Goal: Task Accomplishment & Management: Complete application form

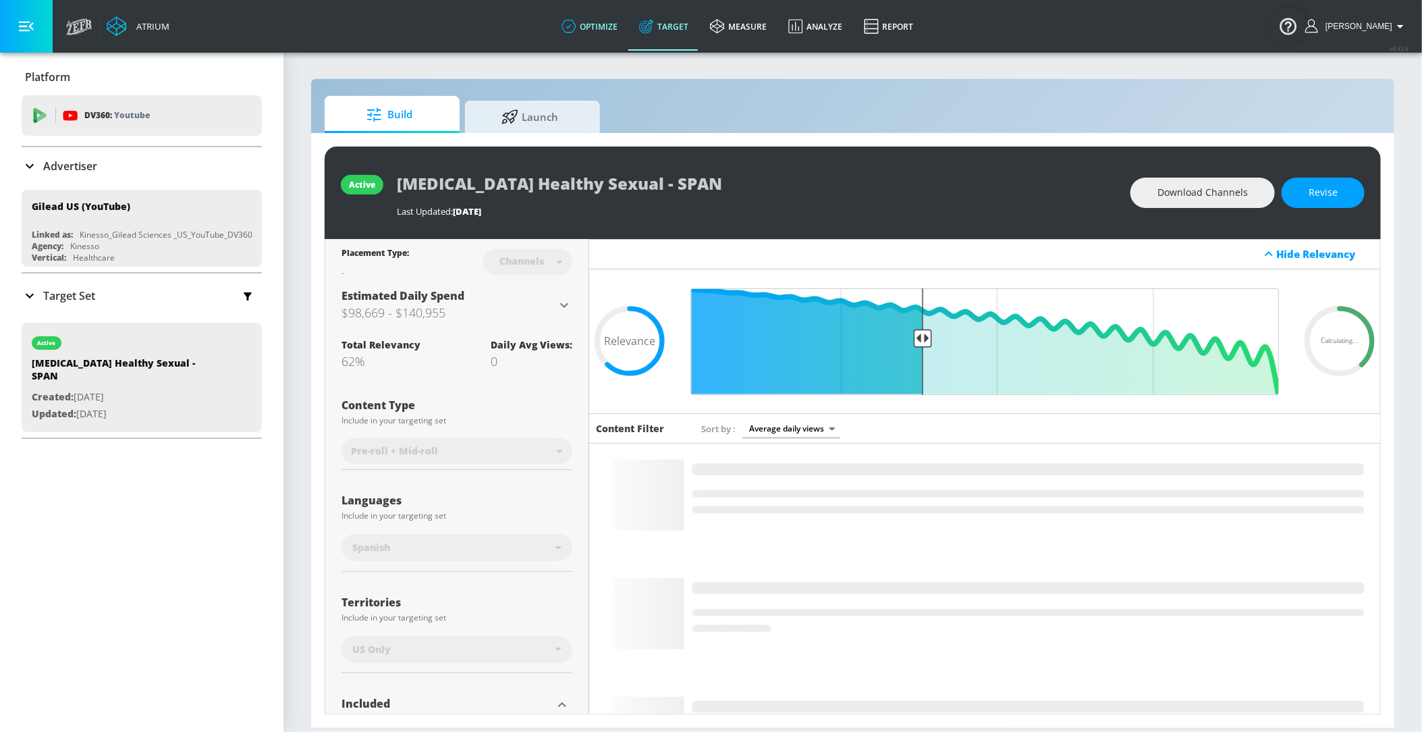
click at [589, 9] on link "optimize" at bounding box center [590, 26] width 78 height 49
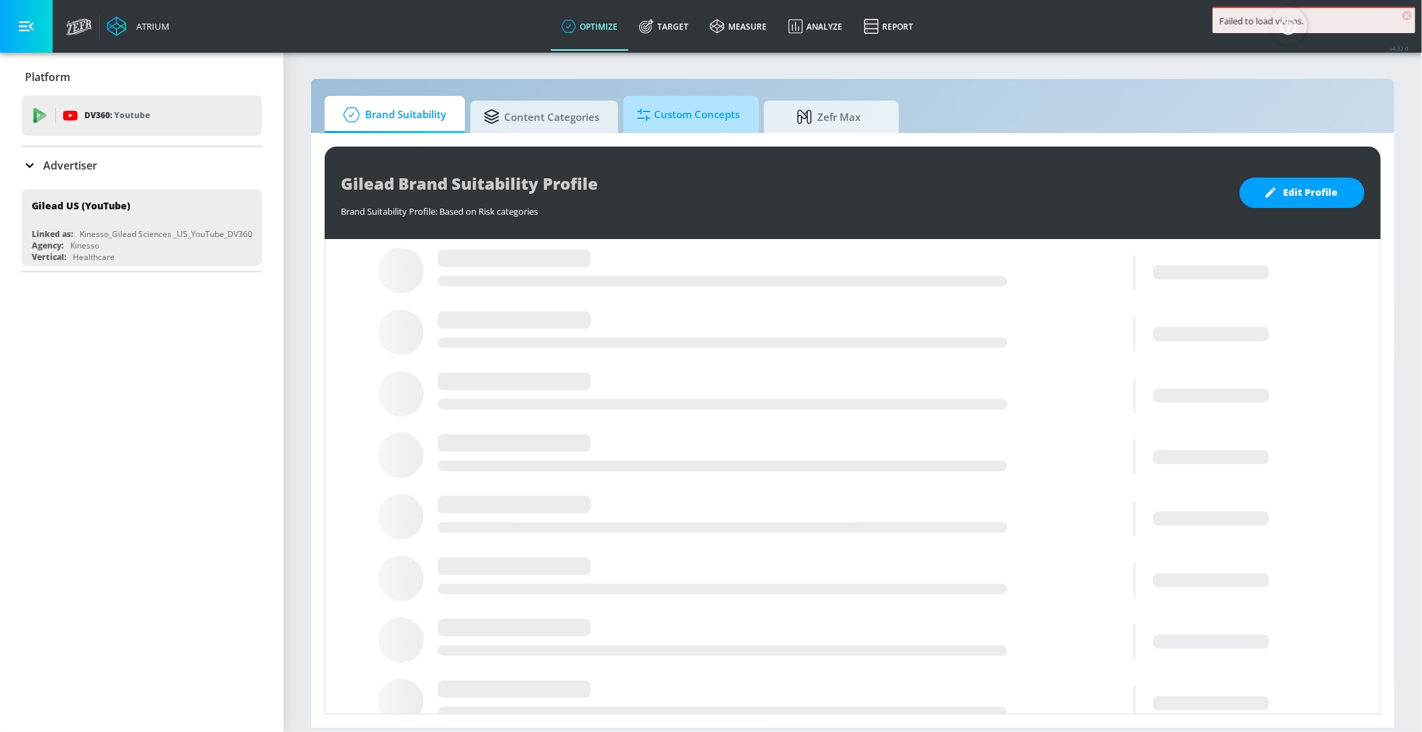
click at [669, 110] on span "Custom Concepts" at bounding box center [688, 115] width 103 height 32
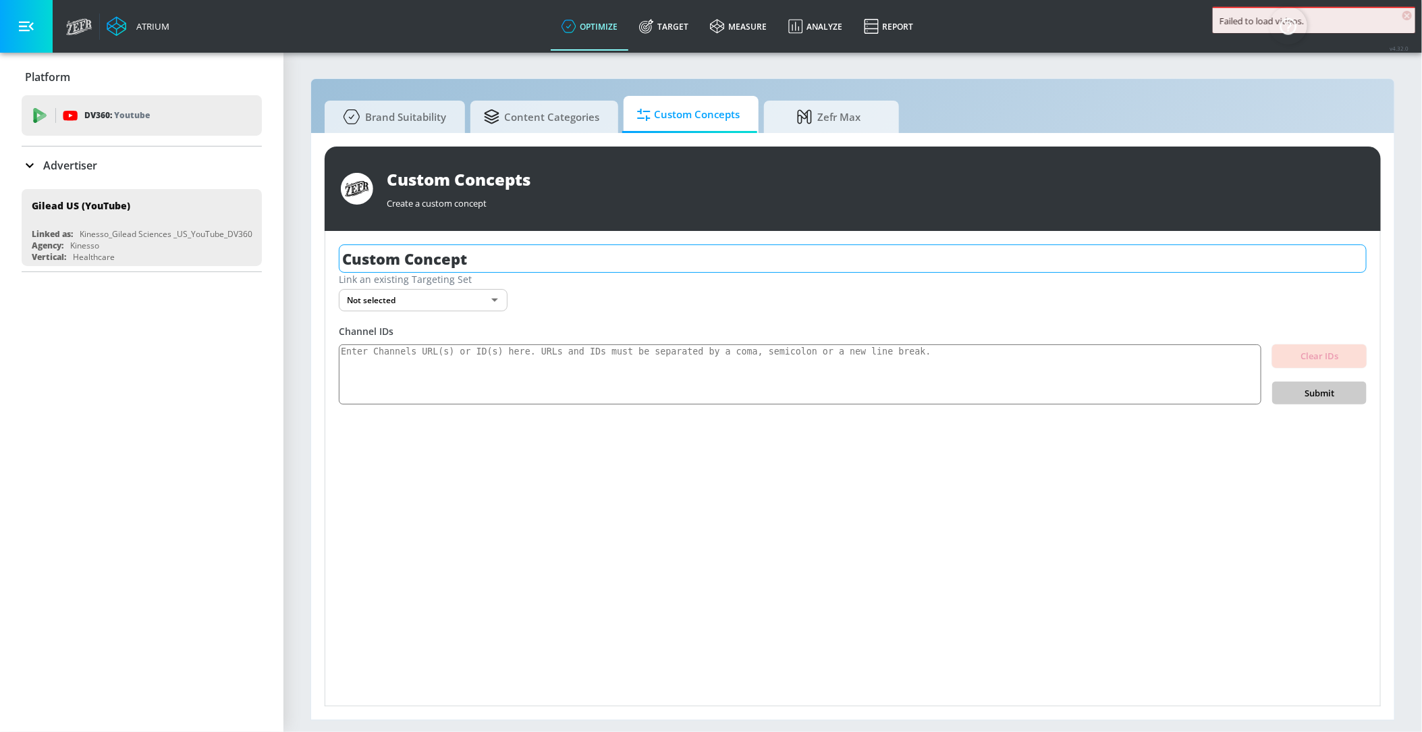
click at [584, 258] on input "Custom Concept" at bounding box center [853, 258] width 1028 height 28
click at [564, 370] on textarea at bounding box center [800, 374] width 923 height 61
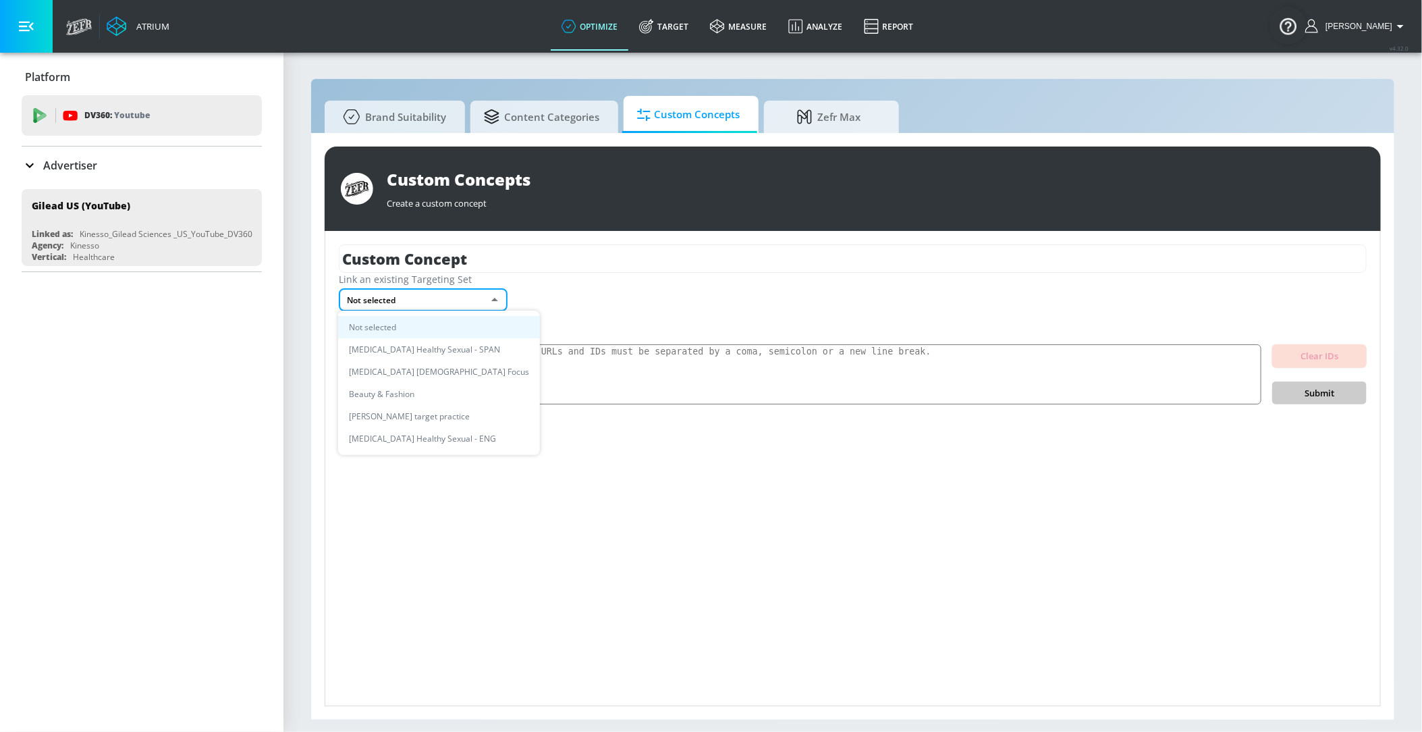
click at [484, 305] on body "Atrium optimize Target measure Analyze Report optimize Target measure Analyze R…" at bounding box center [711, 366] width 1422 height 732
click at [591, 375] on div at bounding box center [711, 366] width 1422 height 732
click at [592, 344] on div "Clear IDs Submit" at bounding box center [853, 374] width 1028 height 61
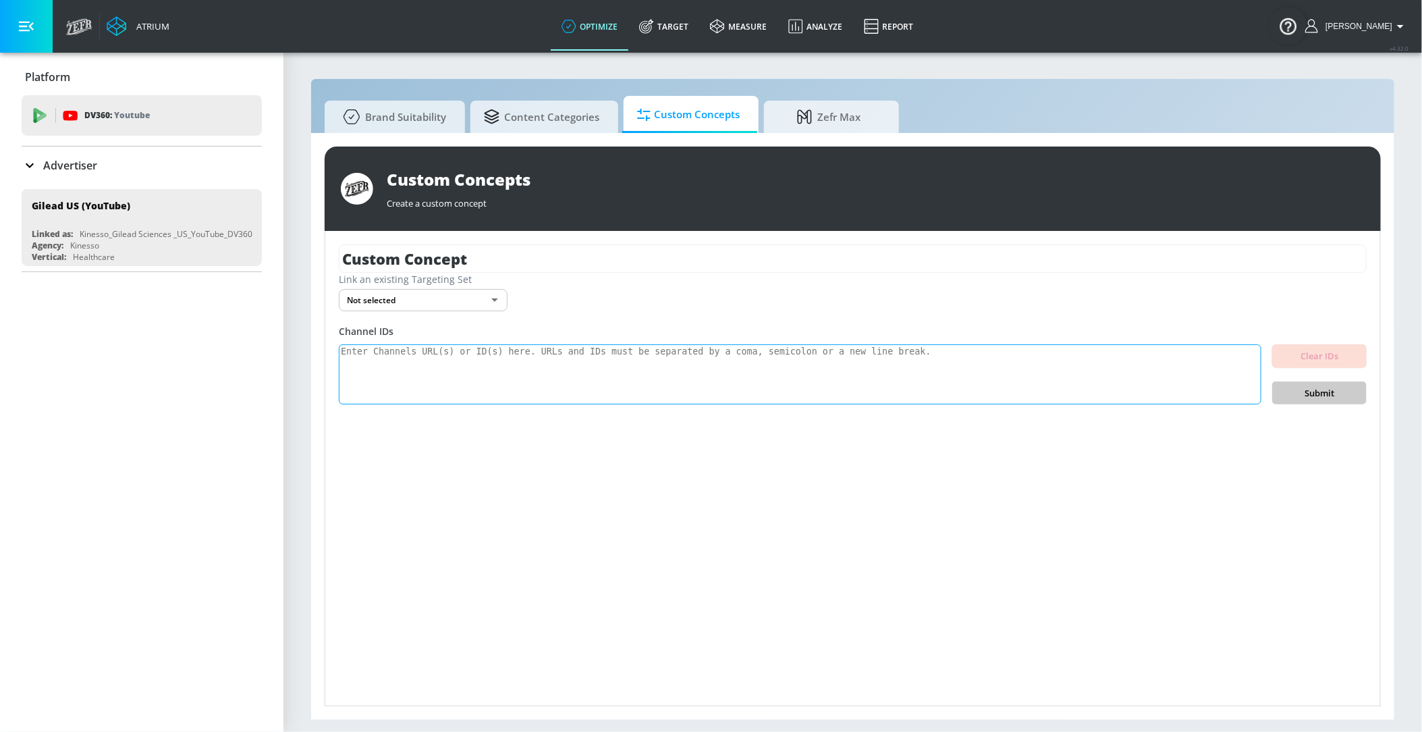
click at [592, 363] on textarea at bounding box center [800, 374] width 923 height 61
click at [754, 350] on textarea at bounding box center [800, 374] width 923 height 61
click at [601, 333] on div "Channel IDs" at bounding box center [853, 331] width 1028 height 13
click at [608, 365] on textarea at bounding box center [800, 374] width 923 height 61
click at [494, 380] on textarea at bounding box center [800, 374] width 923 height 61
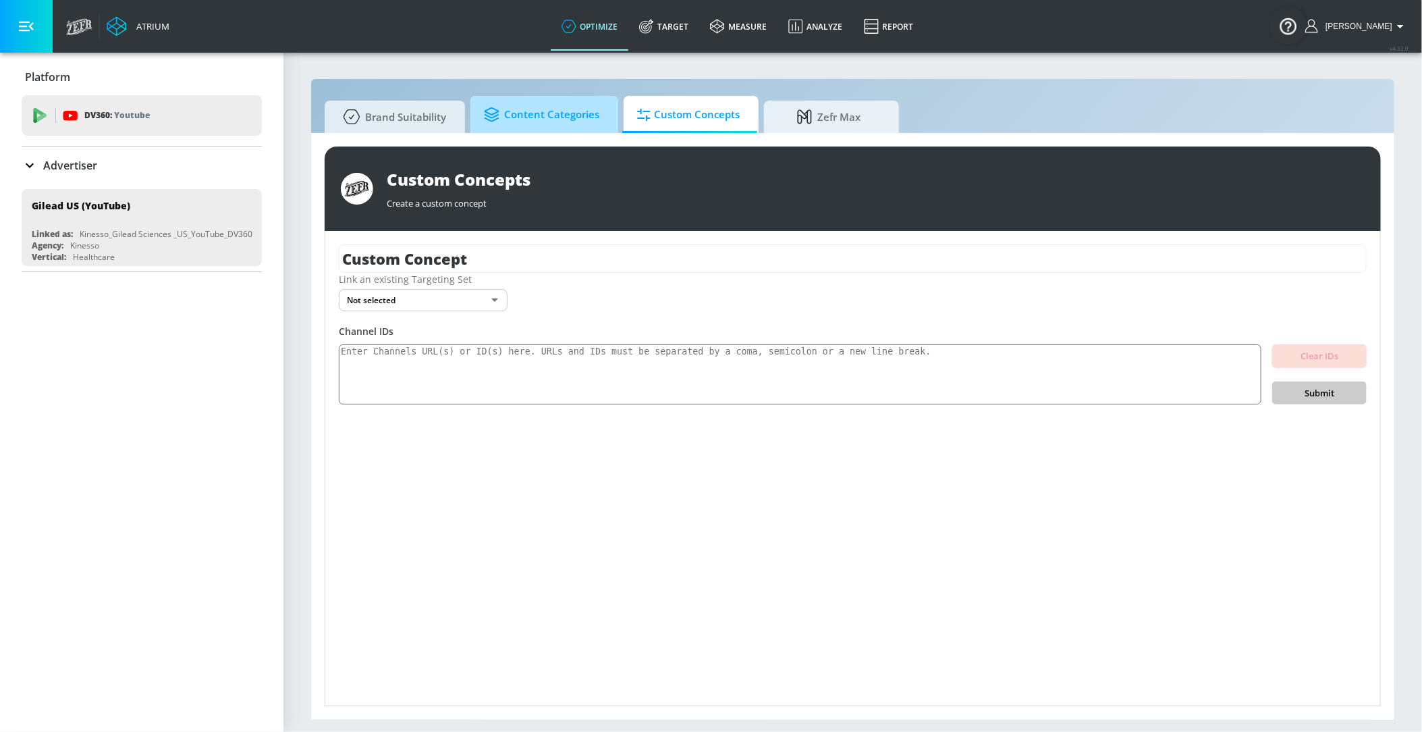
click at [581, 110] on span "Content Categories" at bounding box center [541, 115] width 115 height 32
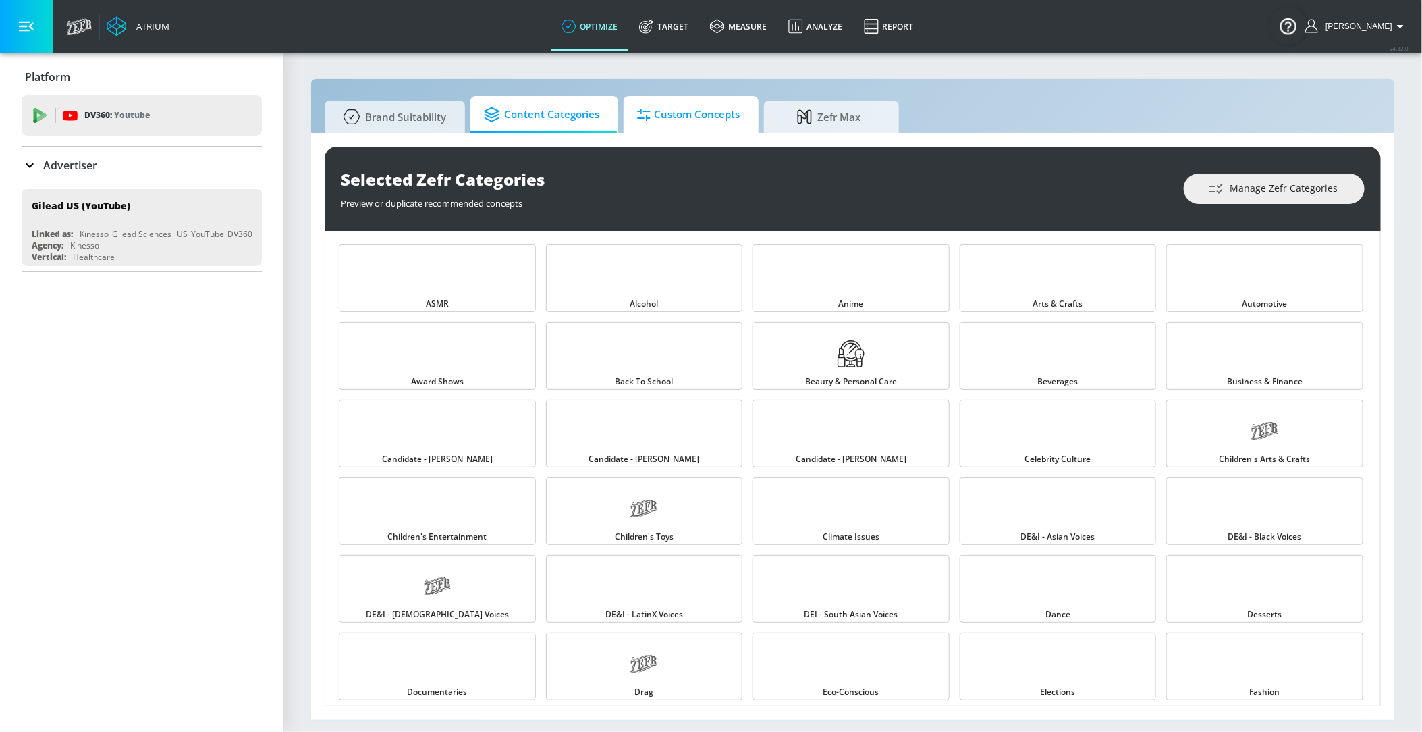
click at [696, 111] on span "Custom Concepts" at bounding box center [688, 115] width 103 height 32
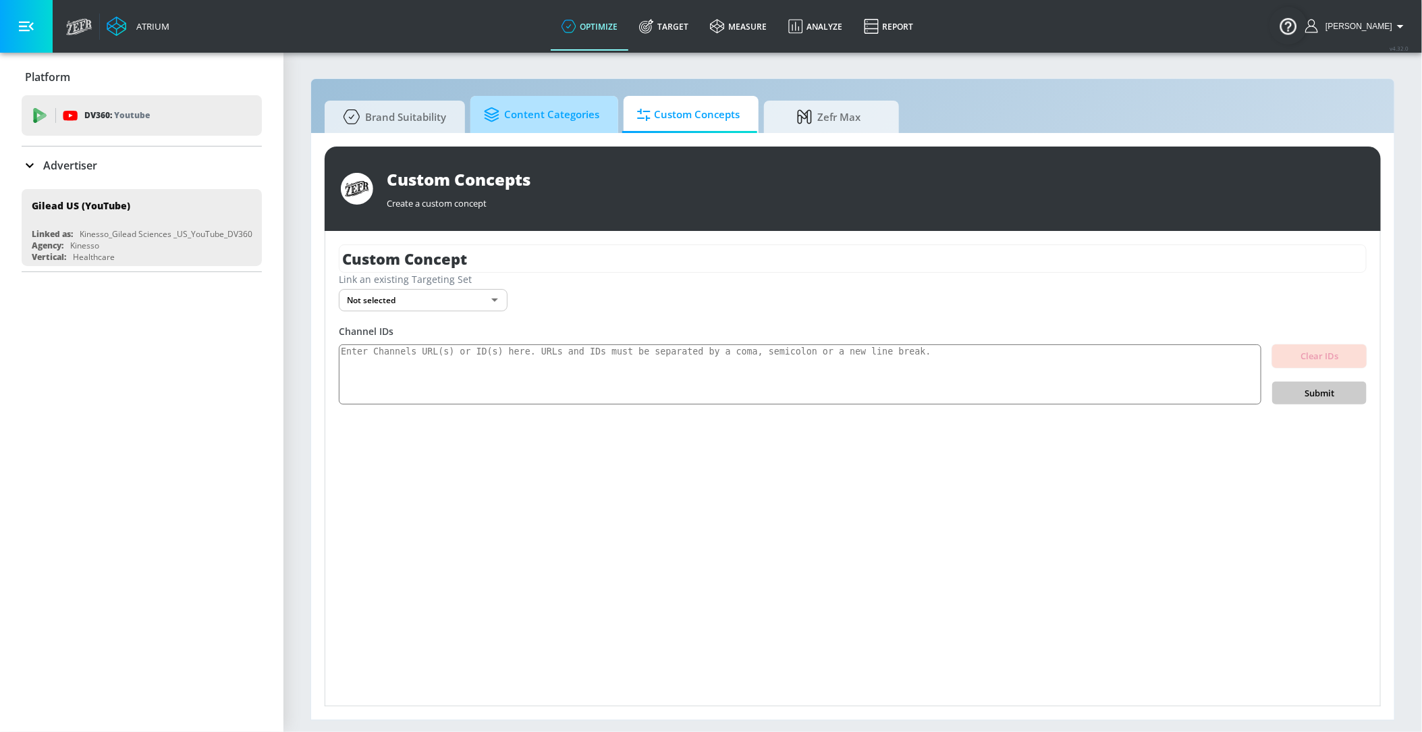
click at [574, 120] on span "Content Categories" at bounding box center [541, 115] width 115 height 32
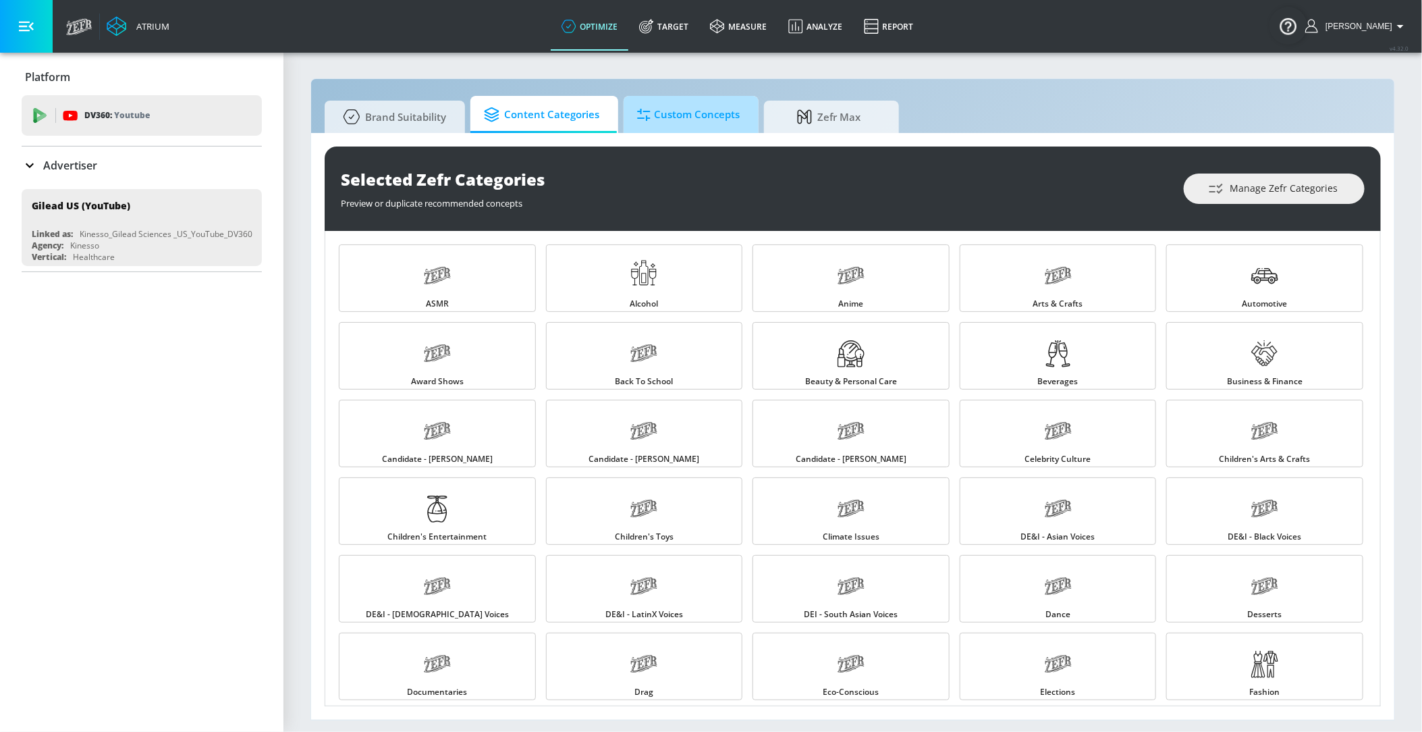
click at [656, 120] on span "Custom Concepts" at bounding box center [688, 115] width 103 height 32
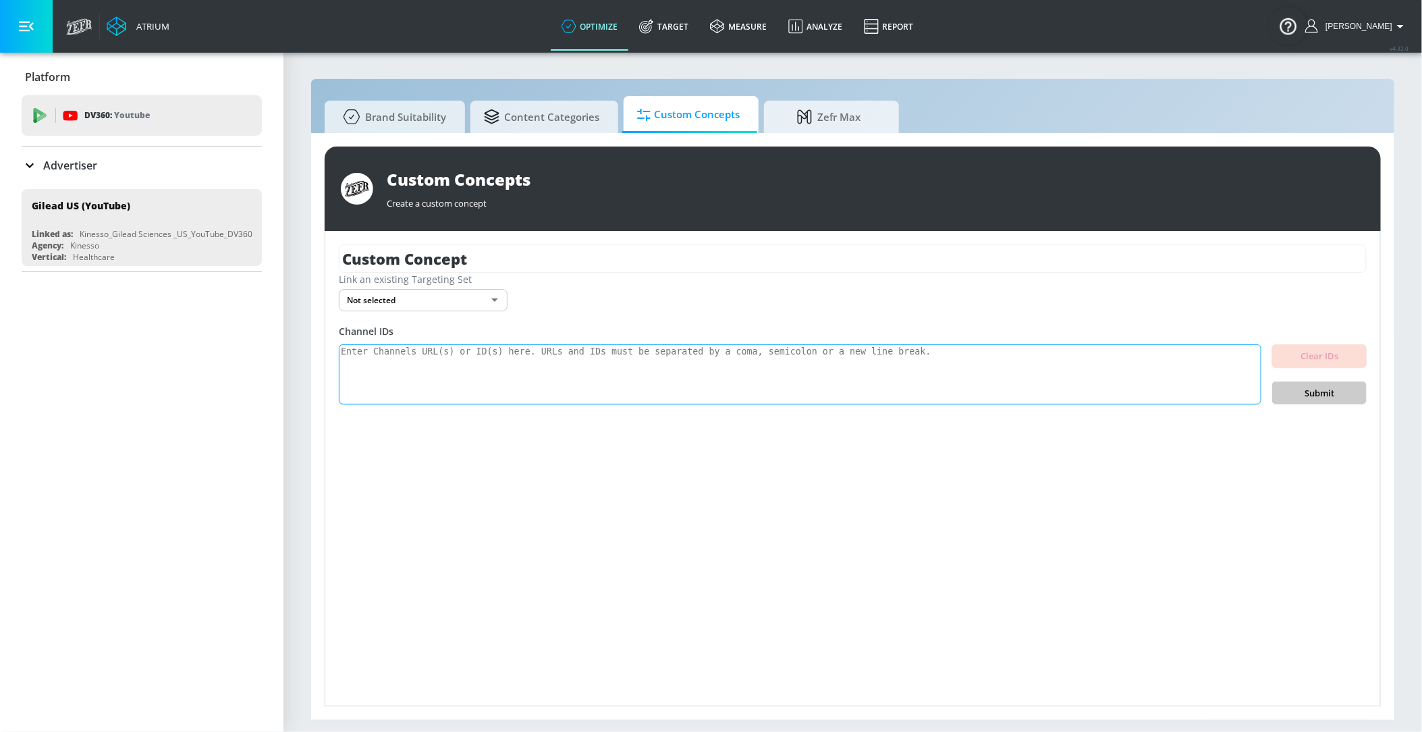
click at [567, 367] on textarea at bounding box center [800, 374] width 923 height 61
click at [701, 354] on textarea at bounding box center [800, 374] width 923 height 61
click at [132, 161] on div "Advertiser" at bounding box center [142, 165] width 240 height 16
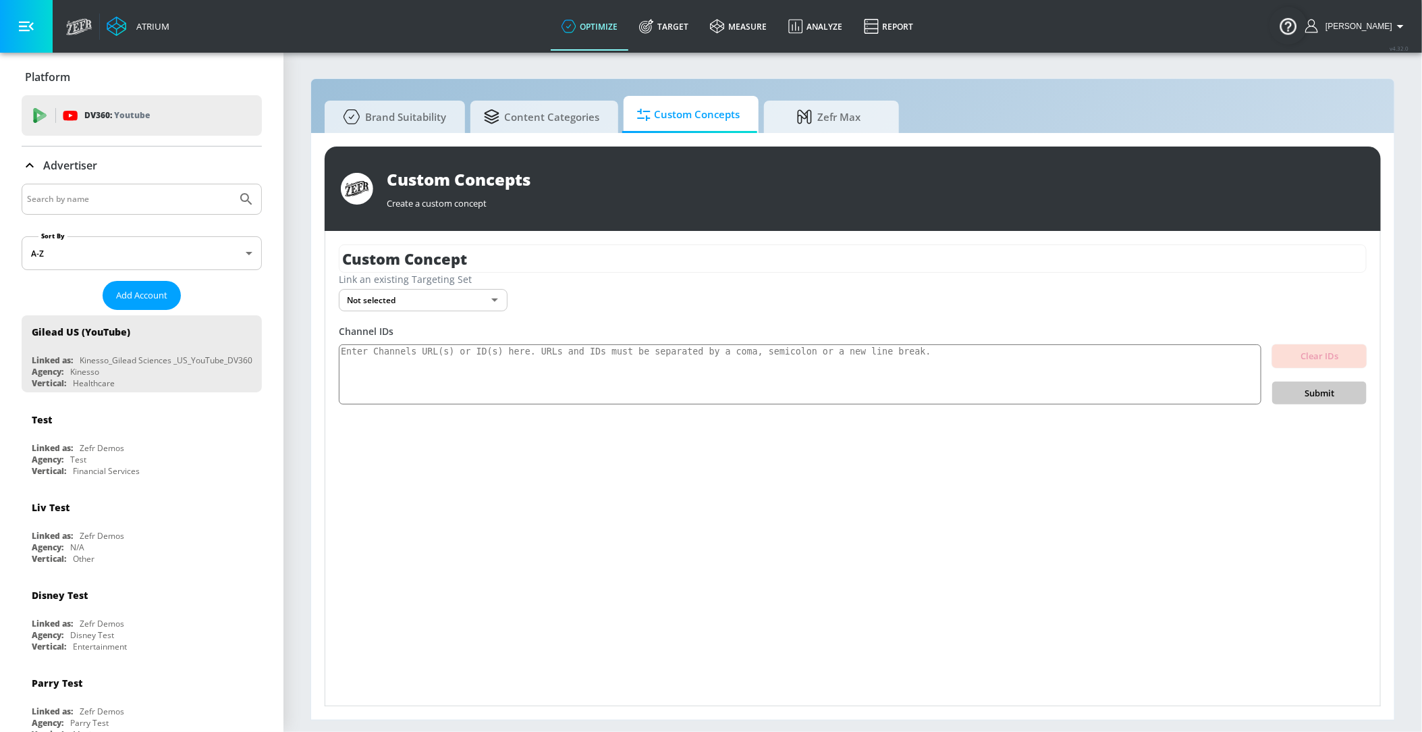
click at [119, 198] on input "Search by name" at bounding box center [129, 199] width 205 height 18
type input "[PERSON_NAME]"
click at [250, 193] on icon "Submit Search" at bounding box center [246, 199] width 16 height 16
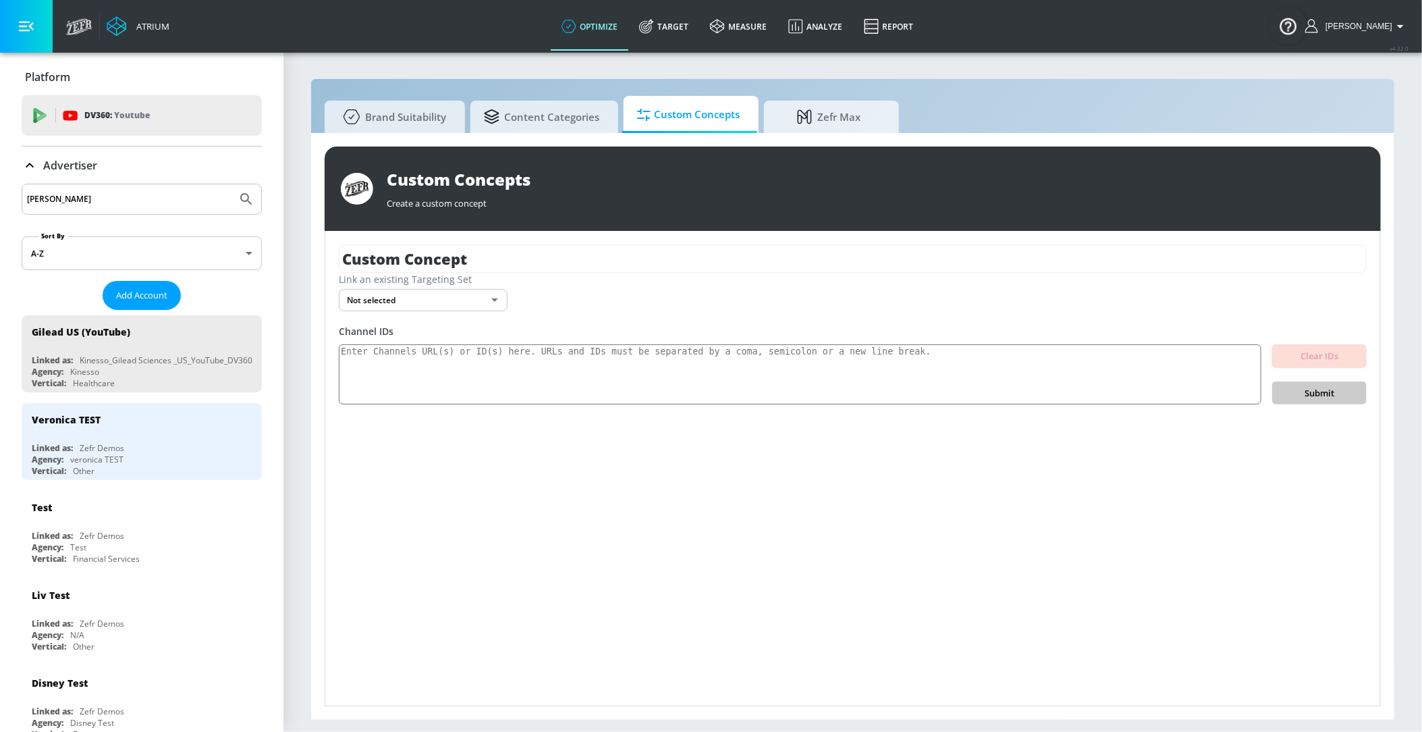
click at [103, 429] on div "Veronica TEST" at bounding box center [145, 419] width 227 height 32
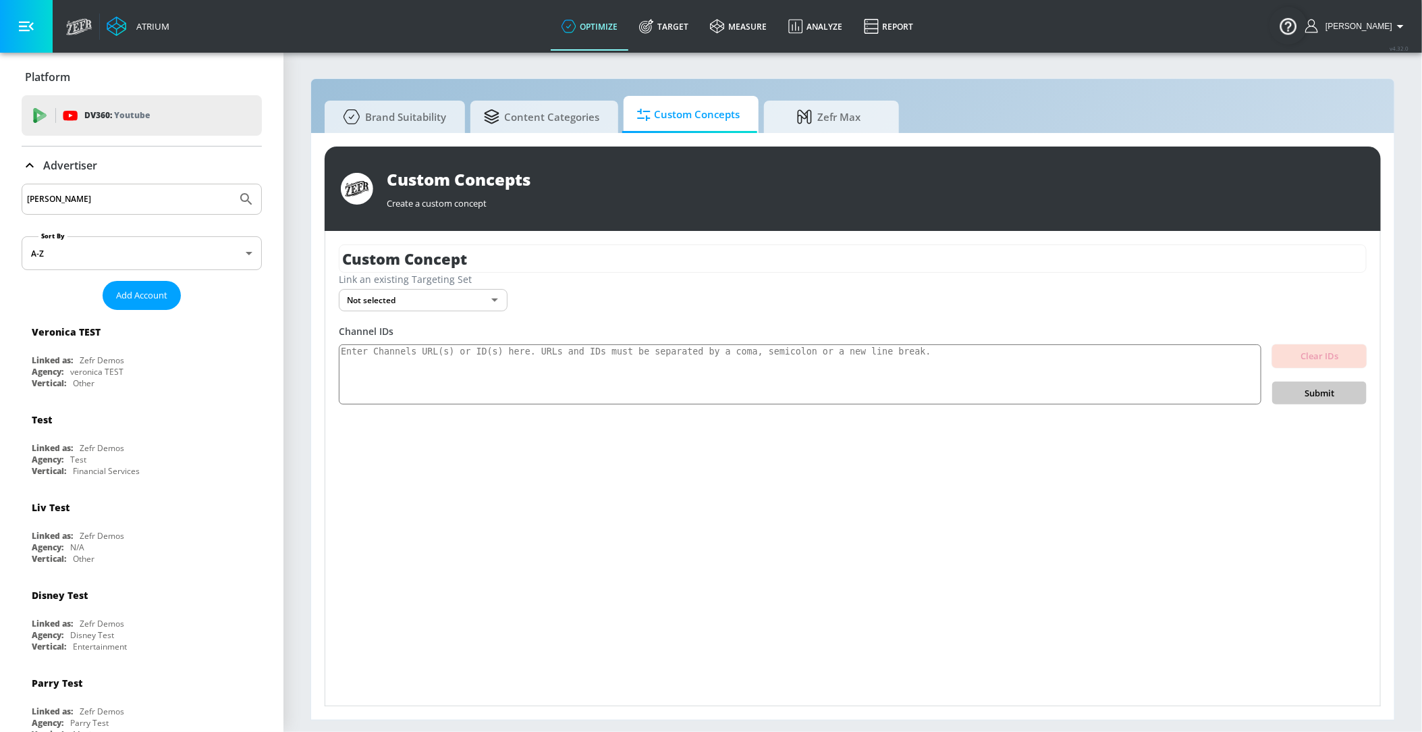
click at [580, 333] on div "Channel IDs" at bounding box center [853, 331] width 1028 height 13
click at [580, 380] on textarea at bounding box center [800, 374] width 923 height 61
click at [496, 304] on body "Atrium optimize Target measure Analyze Report optimize Target measure Analyze R…" at bounding box center [711, 366] width 1422 height 732
click at [473, 375] on div at bounding box center [711, 366] width 1422 height 732
click at [473, 354] on textarea at bounding box center [800, 374] width 923 height 61
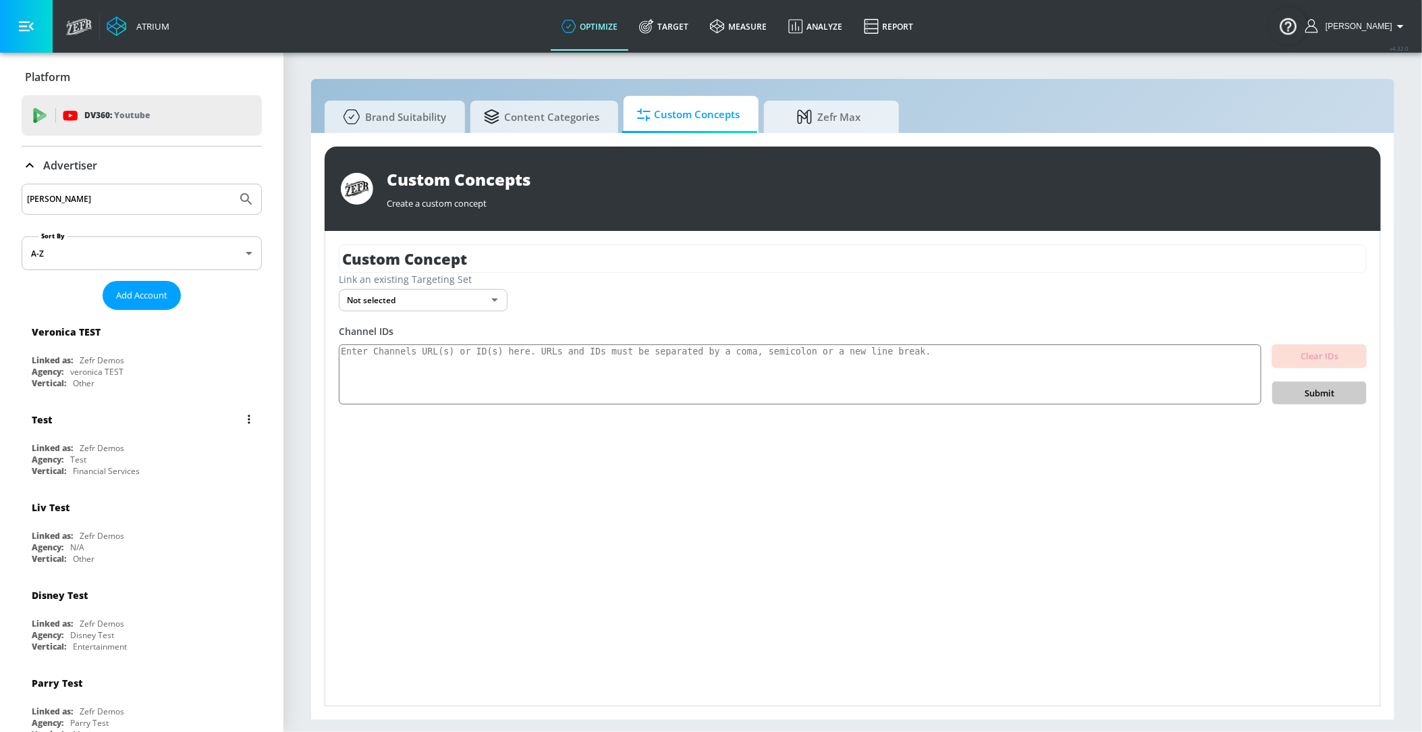
click at [176, 427] on div "Test" at bounding box center [145, 419] width 227 height 32
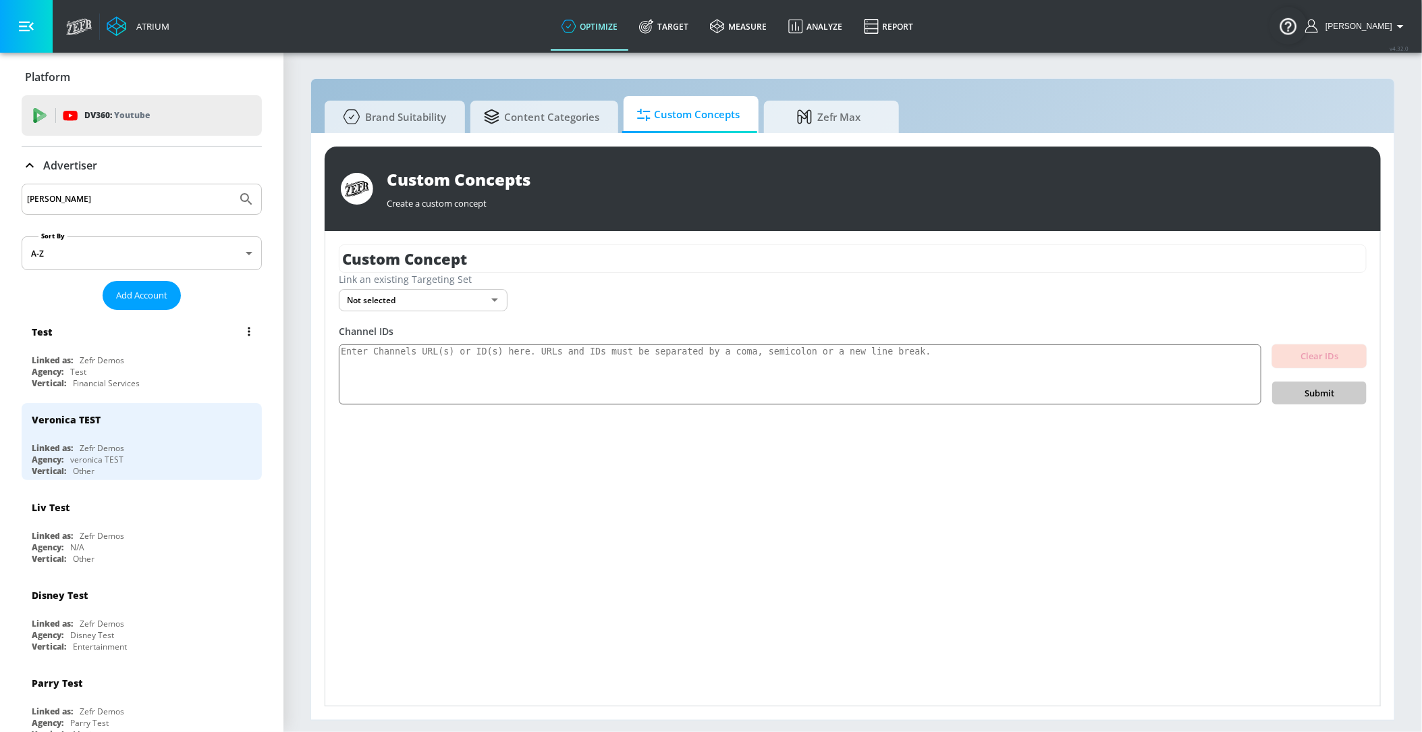
click at [170, 363] on div "Linked as: Zefr Demos" at bounding box center [145, 359] width 227 height 11
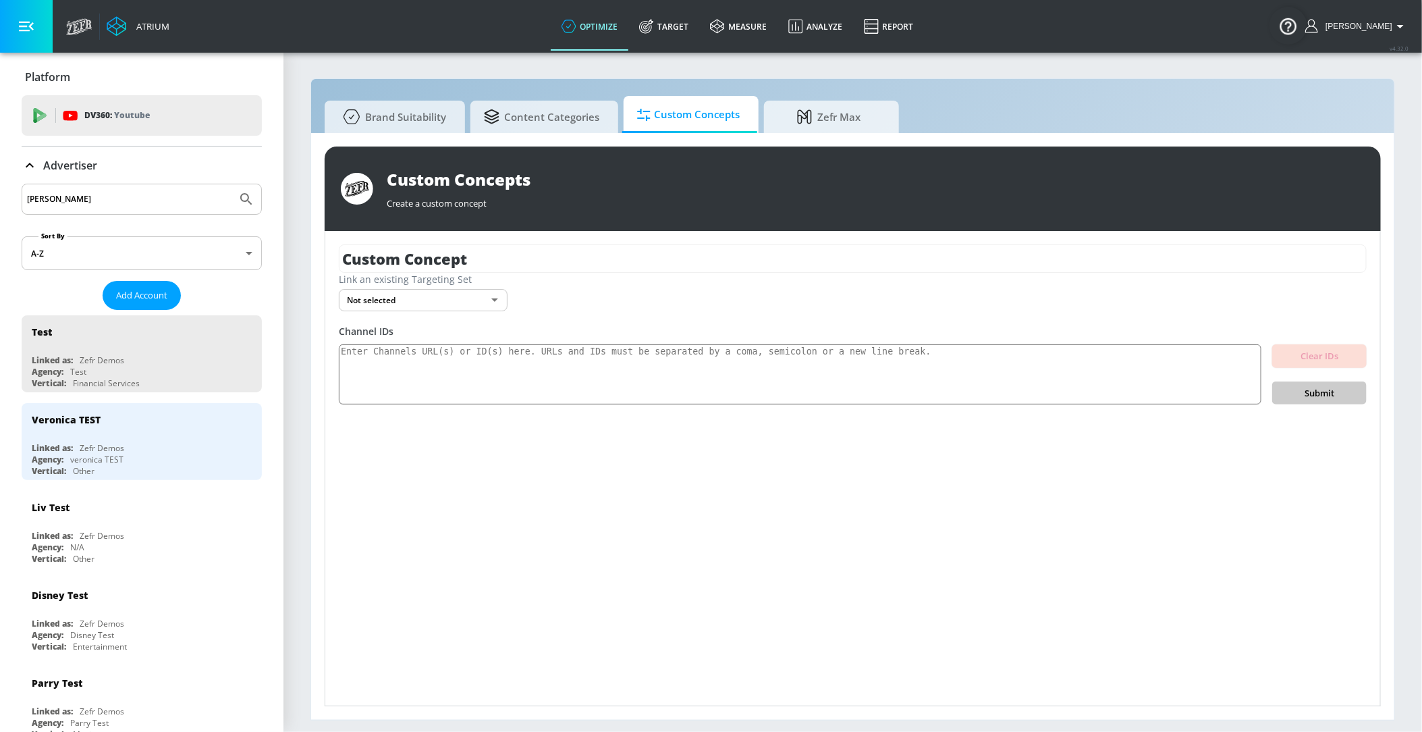
click at [496, 409] on div "Custom Concept Link an existing Targeting Set Not selected none ​ Channel IDs C…" at bounding box center [852, 468] width 1055 height 475
click at [491, 379] on textarea at bounding box center [800, 374] width 923 height 61
type textarea "mll;l"
click at [492, 320] on div "Custom Concept Link an existing Targeting Set Not selected none ​ Channel IDs m…" at bounding box center [852, 468] width 1055 height 475
click at [489, 304] on body "Atrium optimize Target measure Analyze Report optimize Target measure Analyze R…" at bounding box center [711, 366] width 1422 height 732
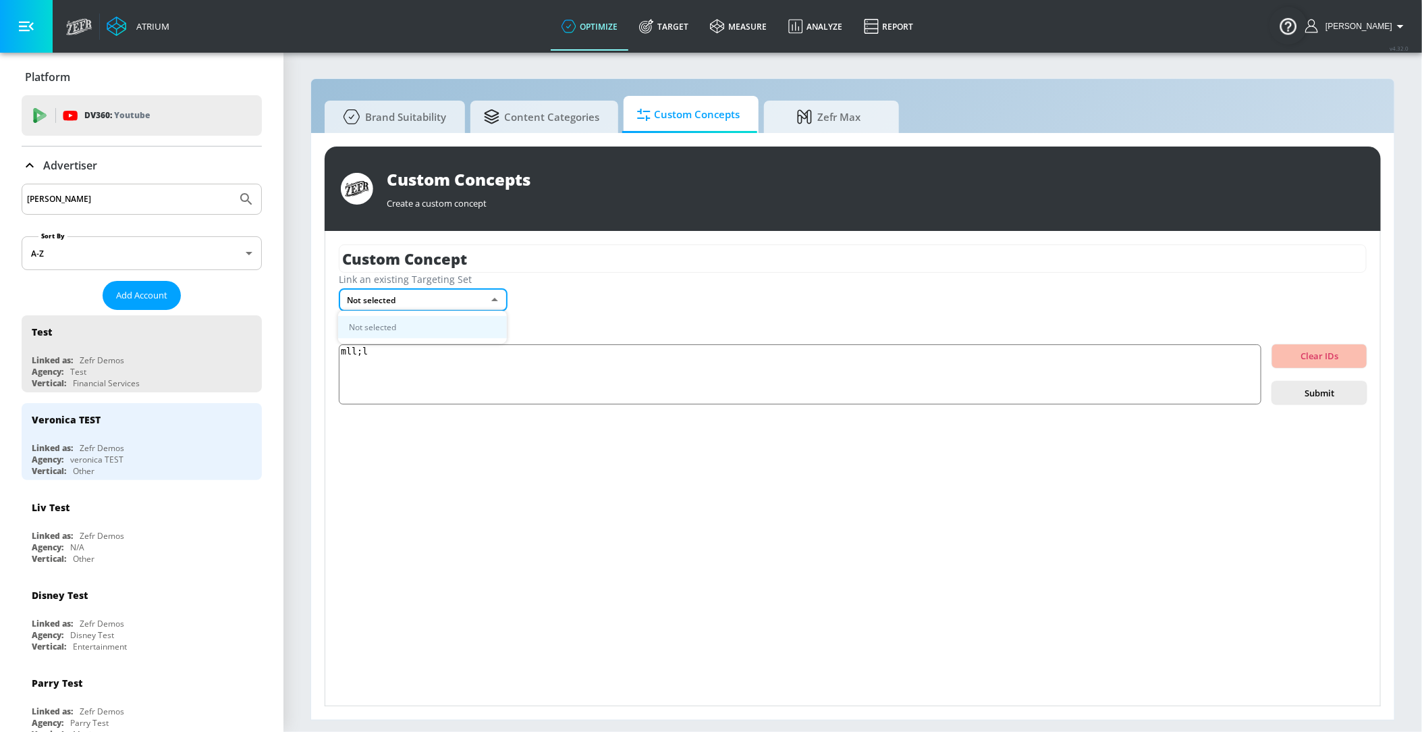
click at [488, 344] on div at bounding box center [711, 366] width 1422 height 732
click at [488, 307] on body "Atrium optimize Target measure Analyze Report optimize Target measure Analyze R…" at bounding box center [711, 366] width 1422 height 732
click at [481, 322] on li "Not selected" at bounding box center [422, 327] width 169 height 22
click at [86, 553] on div "Other" at bounding box center [84, 558] width 22 height 11
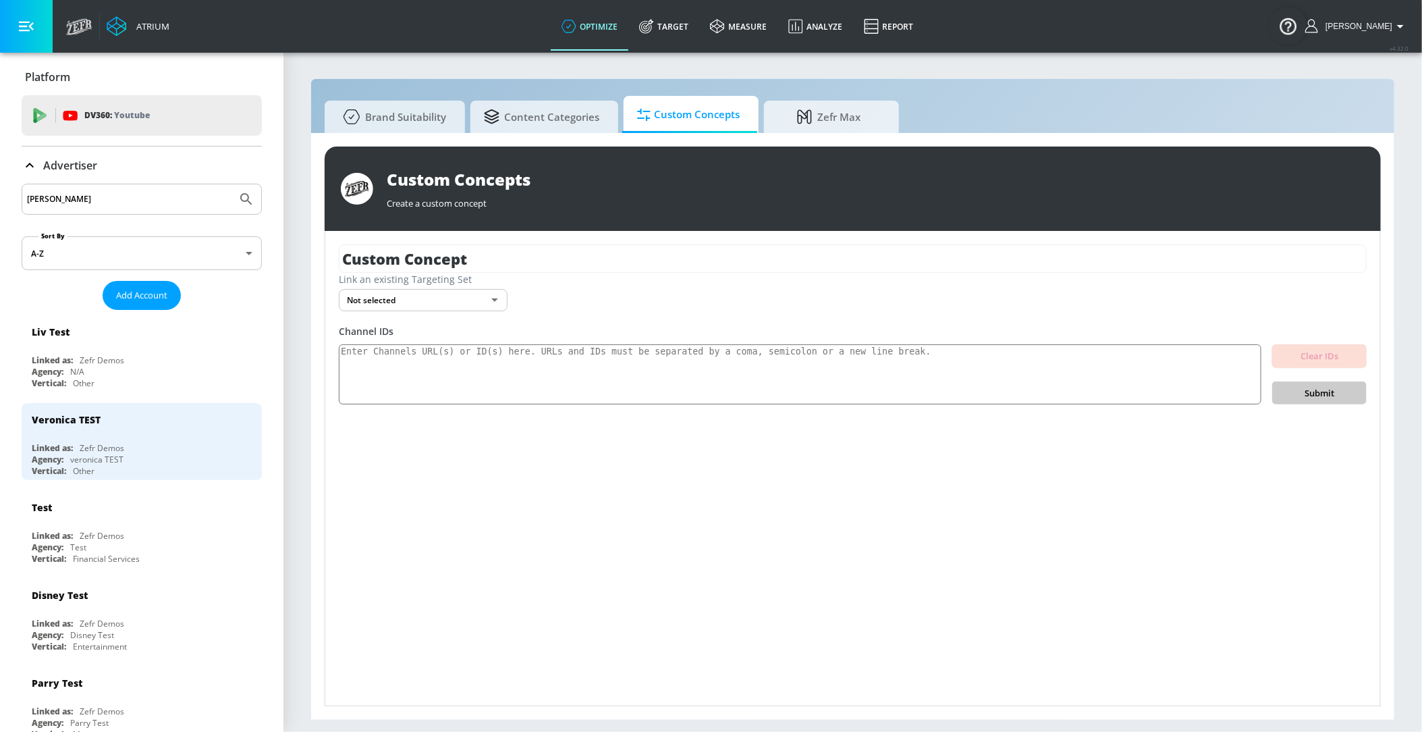
click at [125, 189] on div "[PERSON_NAME]" at bounding box center [142, 199] width 240 height 31
click at [126, 197] on input "[PERSON_NAME]" at bounding box center [129, 199] width 205 height 18
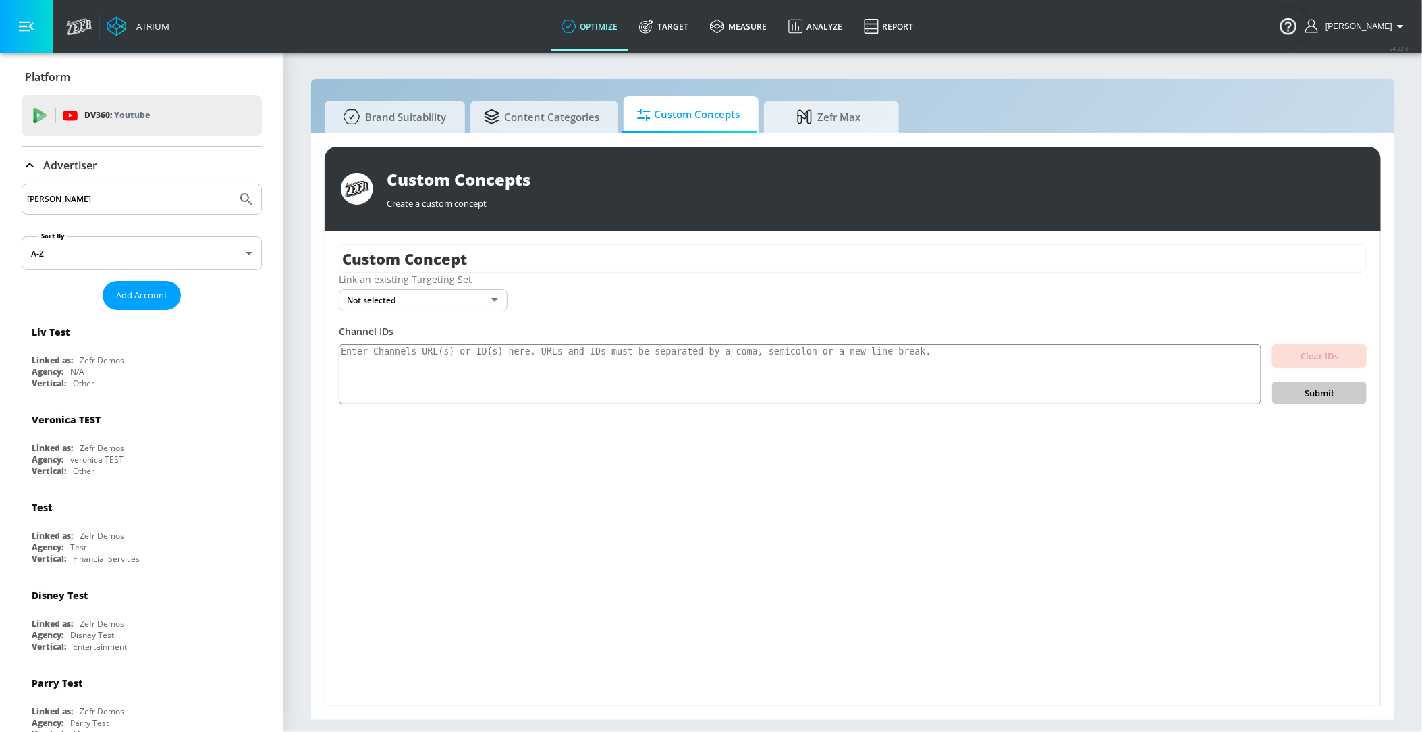
type input "[PERSON_NAME]"
click at [239, 192] on icon "Submit Search" at bounding box center [246, 199] width 16 height 16
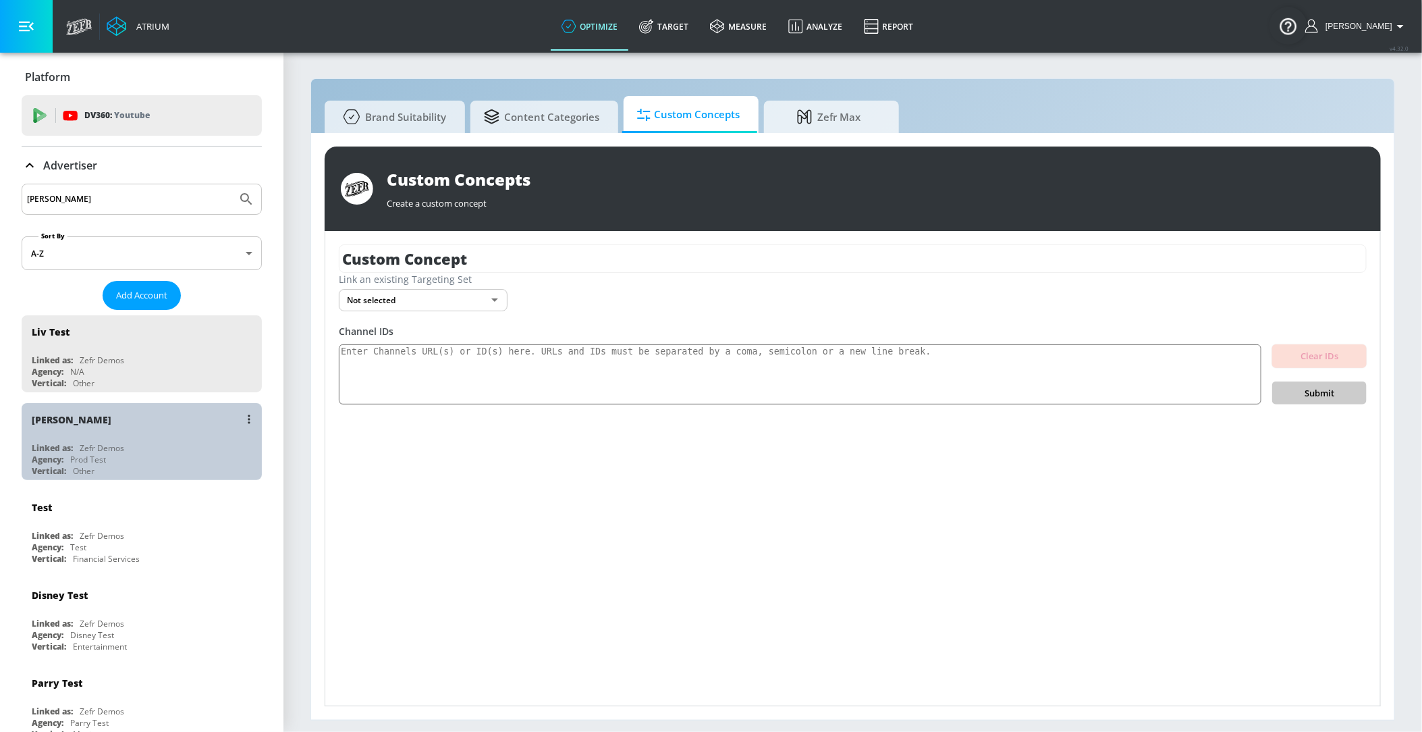
click at [76, 448] on div "Linked as: Zefr Demos" at bounding box center [145, 447] width 227 height 11
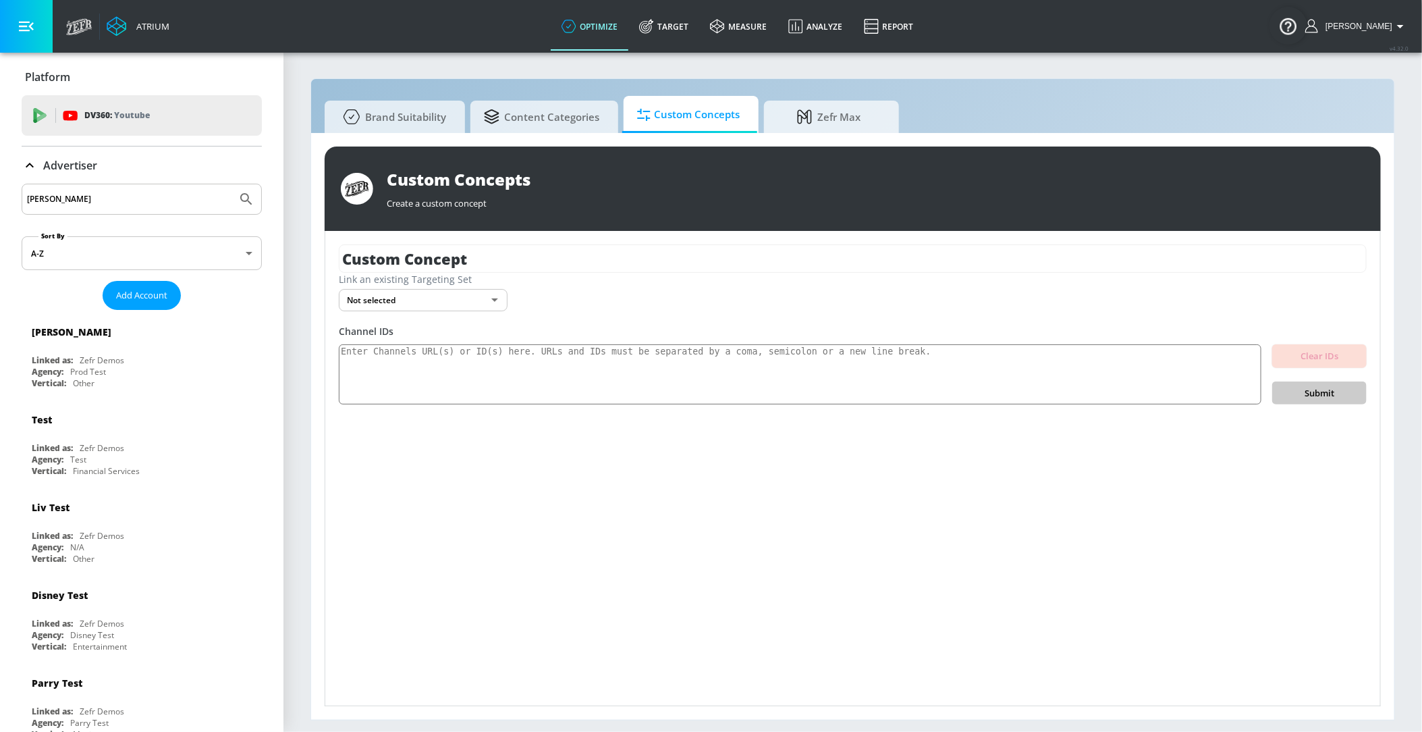
click at [454, 311] on div "Custom Concept Link an existing Targeting Set Not selected none ​ Channel IDs C…" at bounding box center [852, 468] width 1055 height 475
click at [468, 289] on body "Atrium optimize Target measure Analyze Report optimize Target measure Analyze R…" at bounding box center [711, 366] width 1422 height 732
